Goal: Find specific page/section: Find specific page/section

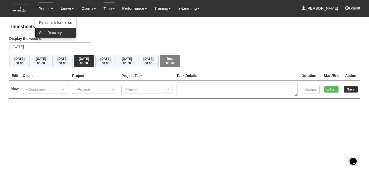
click at [51, 34] on link "Staff Directory" at bounding box center [55, 33] width 41 height 10
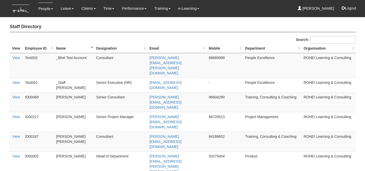
select select "50"
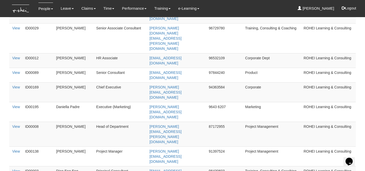
scroll to position [269, 0]
